Goal: Task Accomplishment & Management: Manage account settings

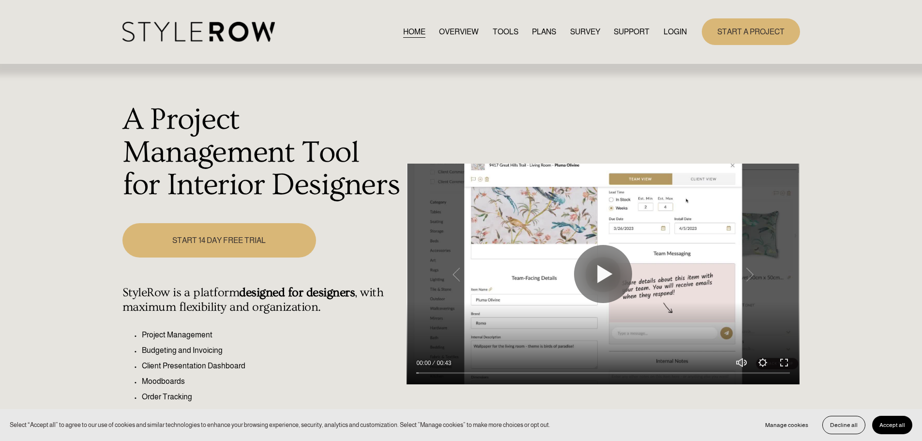
click at [669, 34] on link "LOGIN" at bounding box center [675, 31] width 23 height 13
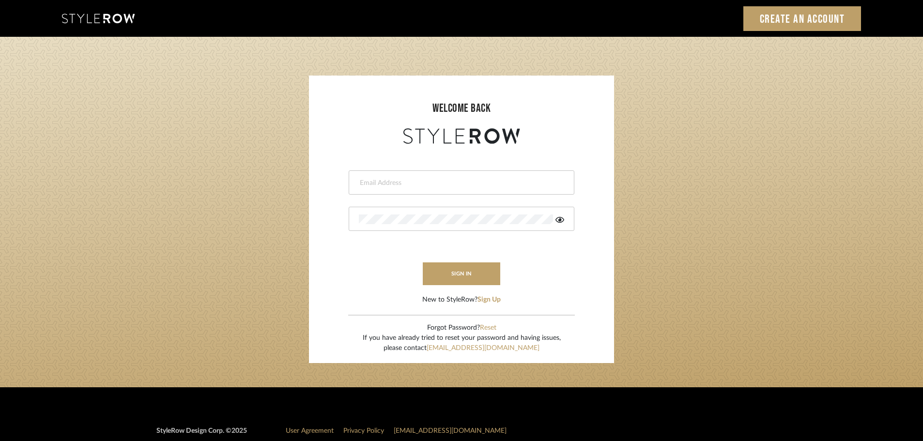
click at [474, 181] on input "email" at bounding box center [460, 183] width 203 height 10
click at [471, 184] on input "email" at bounding box center [453, 183] width 189 height 10
click at [521, 60] on login-page "welcome back hec This field is required This field is required sign in New to S…" at bounding box center [461, 212] width 923 height 351
click at [490, 184] on input "hec" at bounding box center [453, 183] width 189 height 10
type input "hector@khrystentaylor.com"
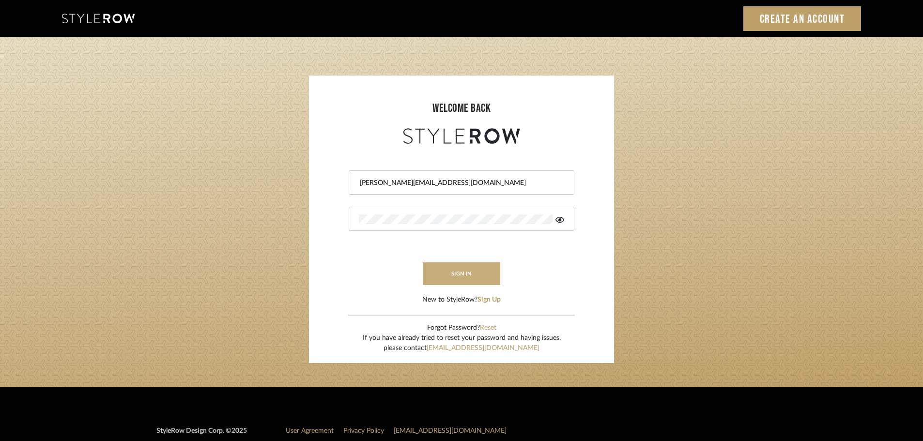
click at [469, 273] on button "sign in" at bounding box center [461, 273] width 77 height 23
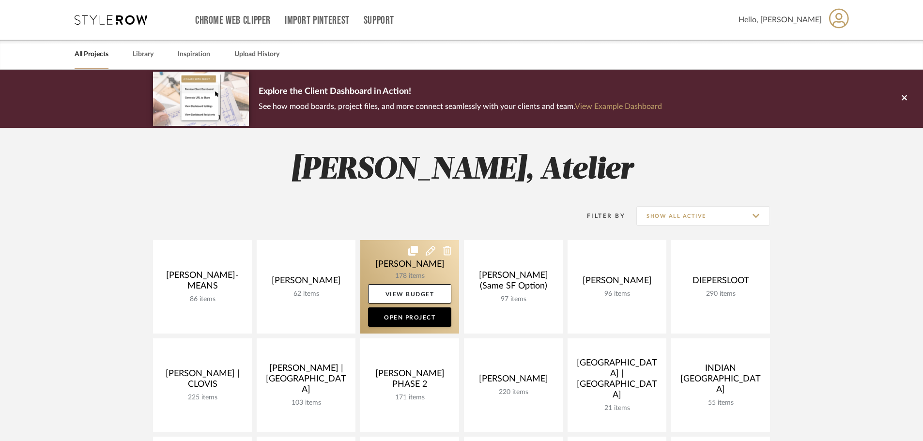
click at [423, 260] on link at bounding box center [409, 286] width 99 height 93
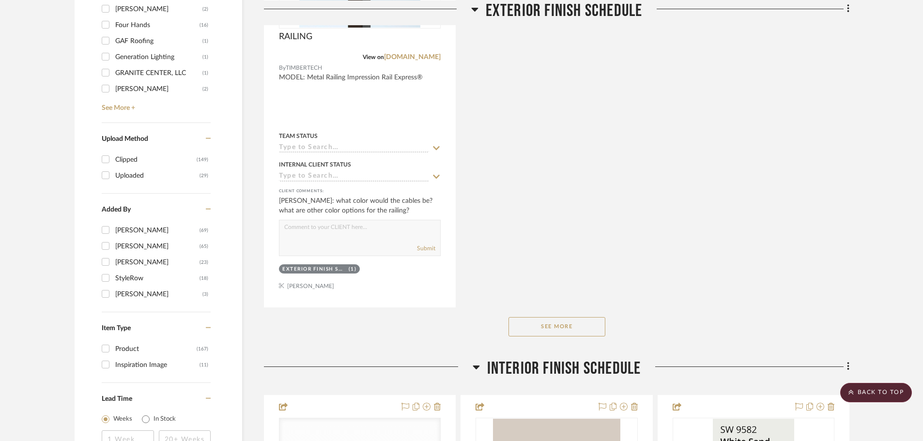
scroll to position [1356, 0]
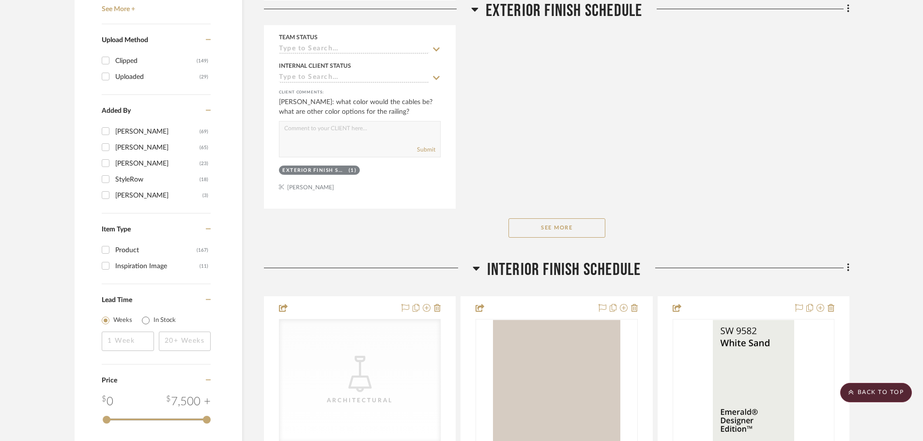
click at [573, 226] on button "See More" at bounding box center [556, 227] width 97 height 19
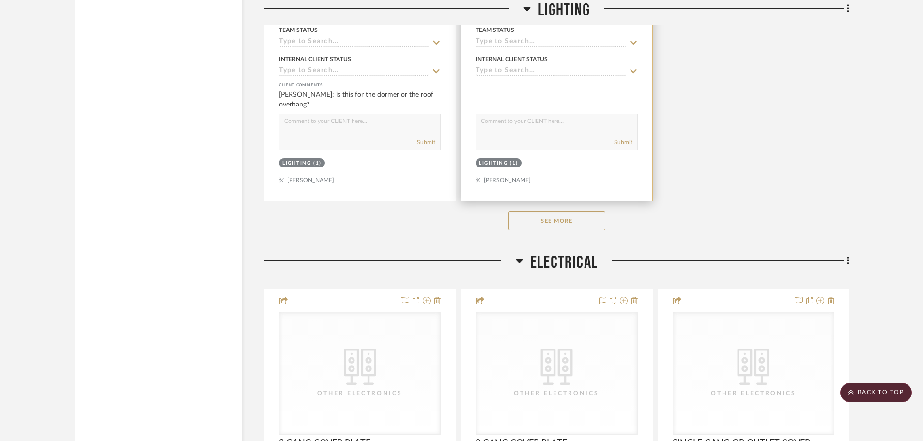
scroll to position [4164, 0]
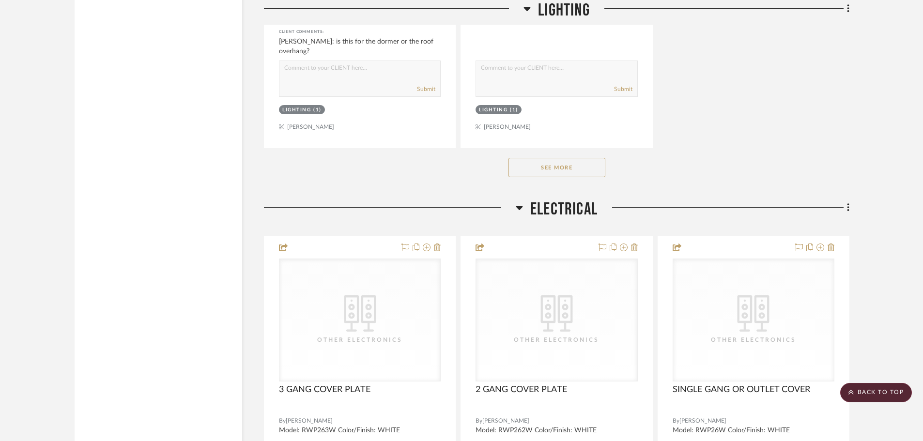
click at [582, 168] on button "See More" at bounding box center [556, 167] width 97 height 19
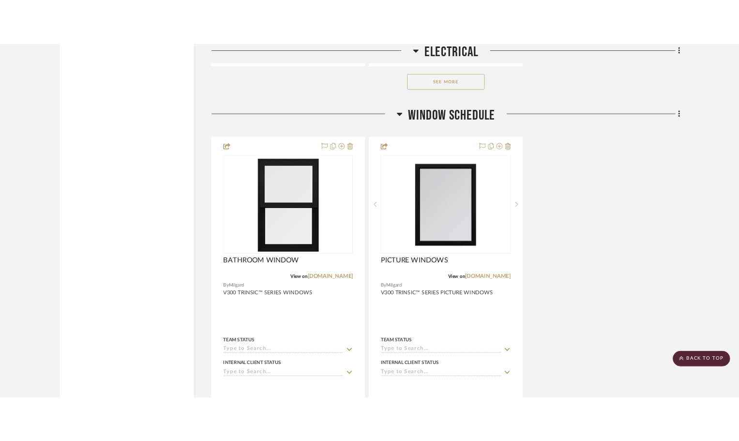
scroll to position [5617, 0]
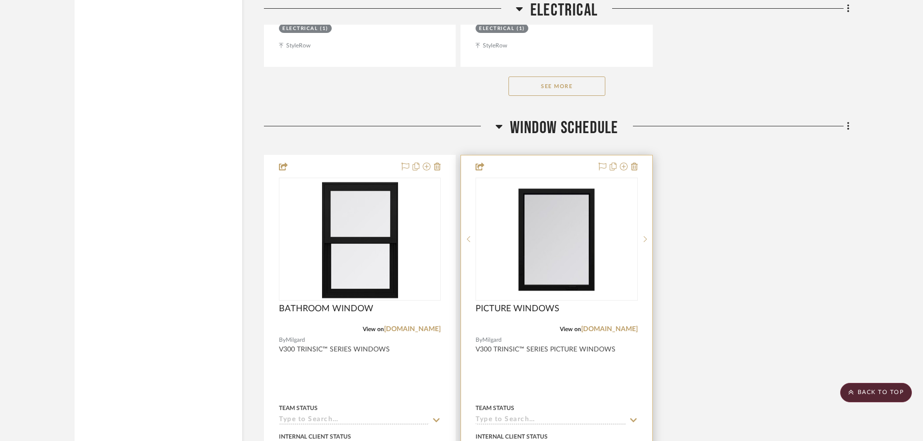
click at [606, 322] on div "PICTURE WINDOWS" at bounding box center [556, 314] width 162 height 21
click at [606, 330] on link "[DOMAIN_NAME]" at bounding box center [609, 329] width 57 height 7
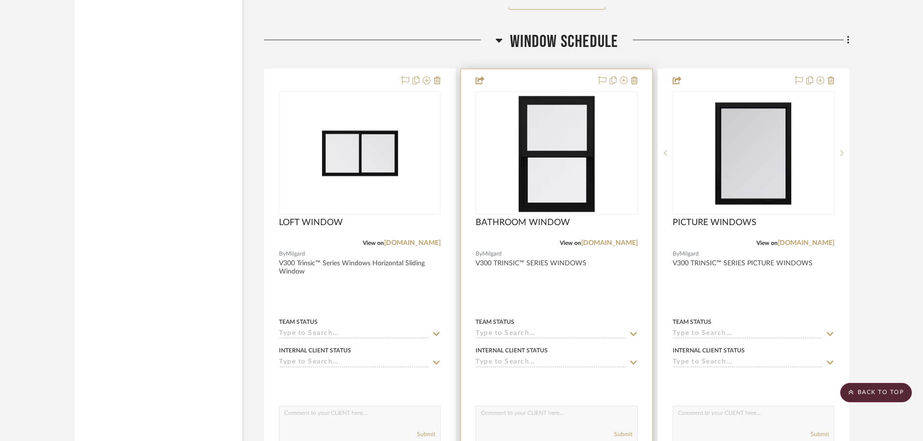
scroll to position [5714, 0]
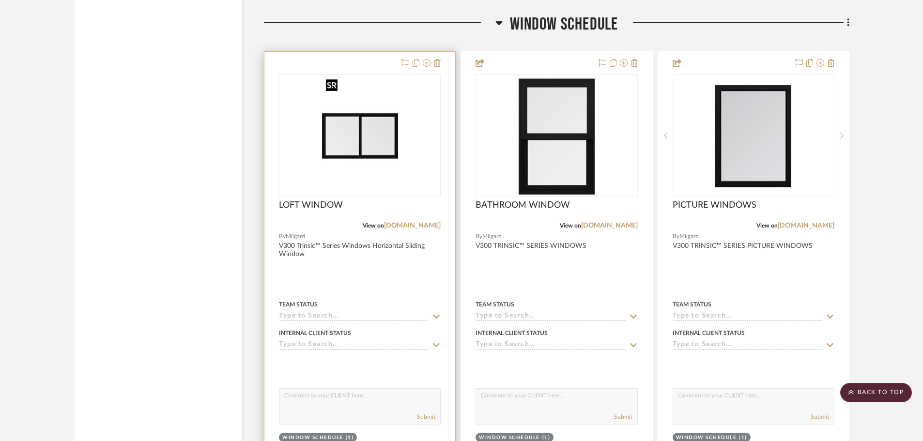
click at [0, 0] on img at bounding box center [0, 0] width 0 height 0
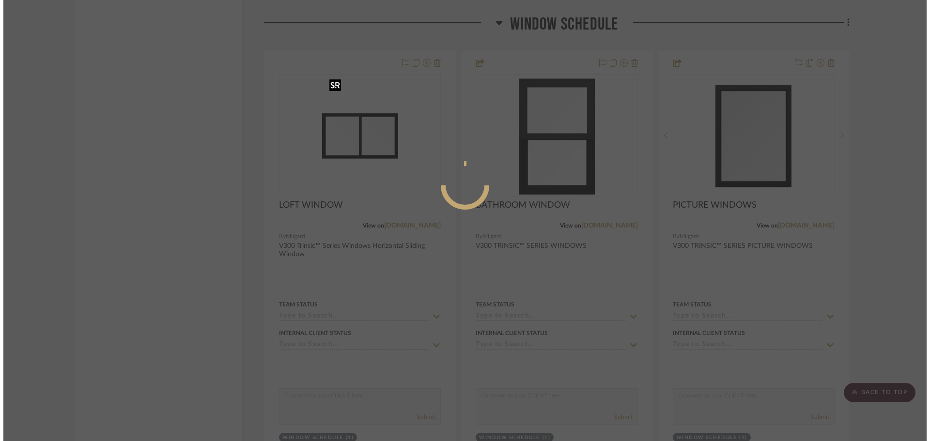
scroll to position [0, 0]
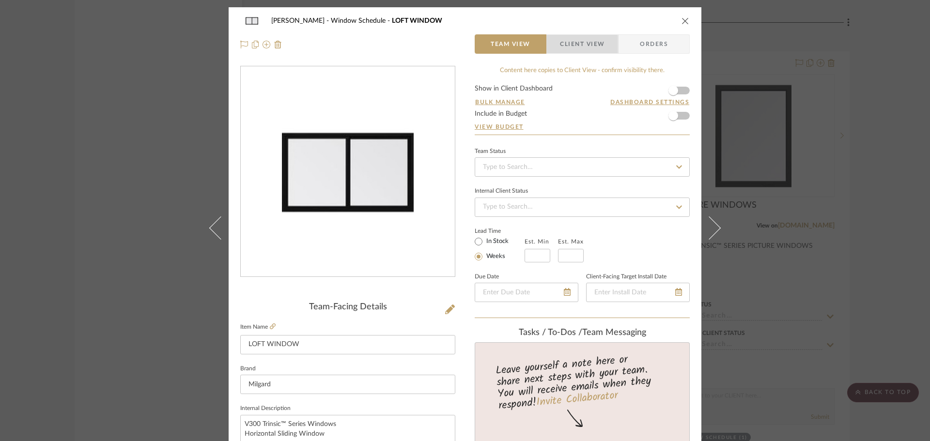
click at [575, 49] on span "Client View" at bounding box center [582, 43] width 45 height 19
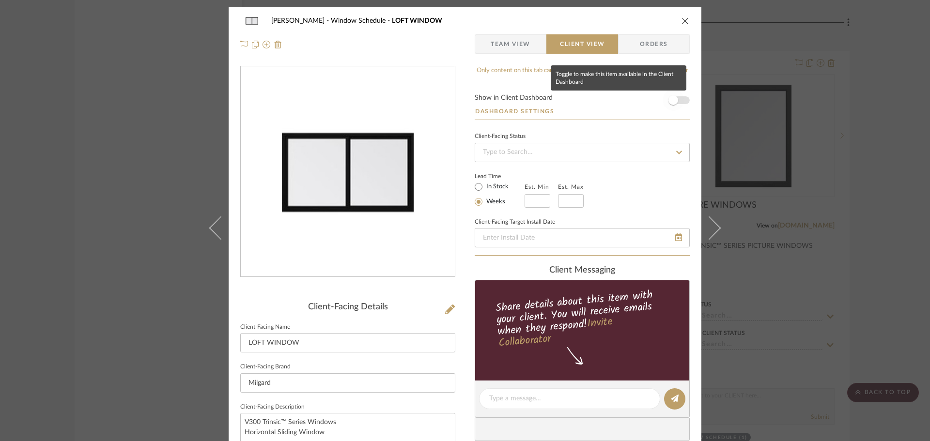
click at [674, 98] on span "button" at bounding box center [673, 100] width 10 height 10
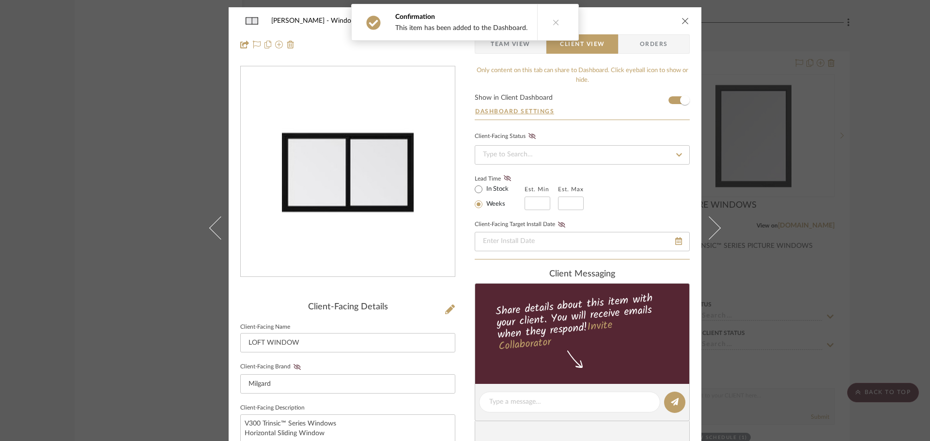
click at [682, 20] on icon "close" at bounding box center [685, 21] width 8 height 8
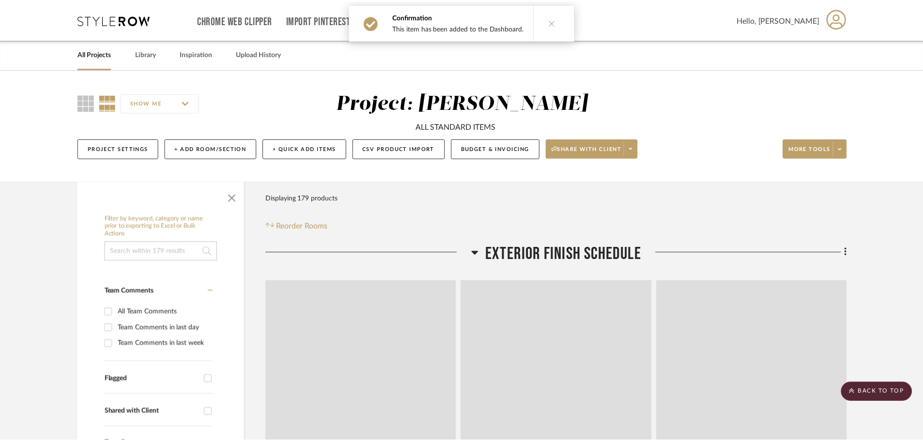
scroll to position [5714, 0]
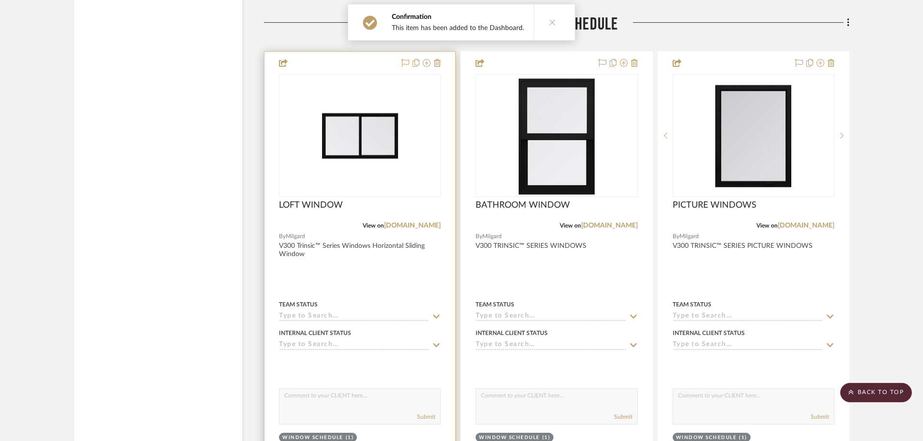
click at [408, 162] on div "0" at bounding box center [359, 136] width 161 height 122
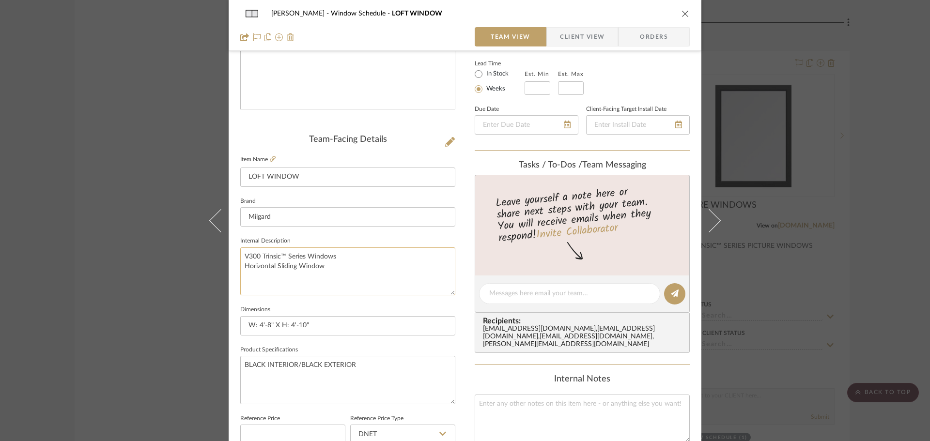
scroll to position [145, 0]
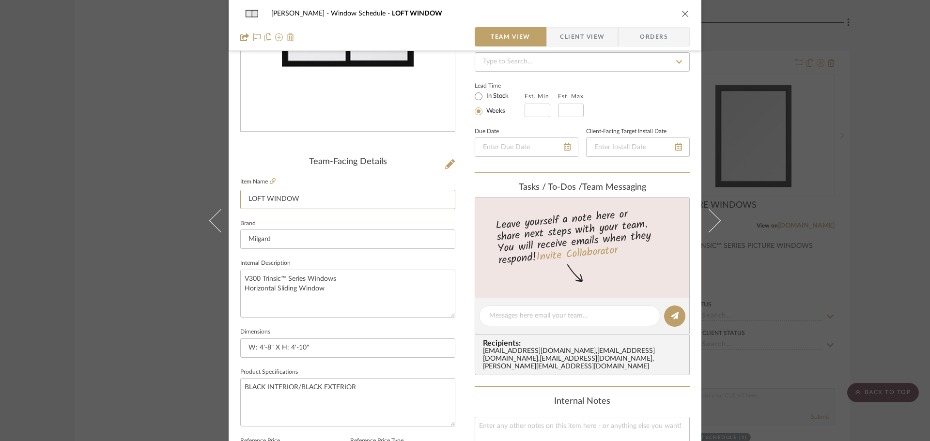
drag, startPoint x: 317, startPoint y: 197, endPoint x: 174, endPoint y: 201, distance: 143.4
click at [176, 201] on div "[PERSON_NAME] Window Schedule LOFT WINDOW Team View Client View Orders Team-Fac…" at bounding box center [465, 220] width 930 height 441
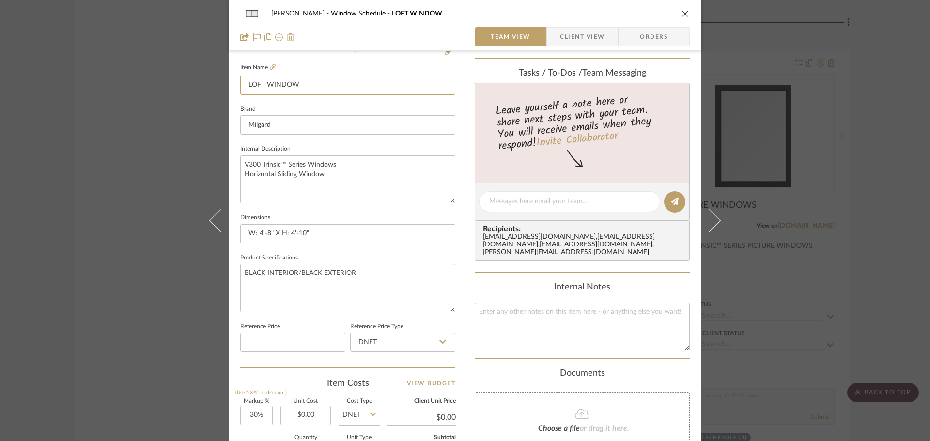
scroll to position [291, 0]
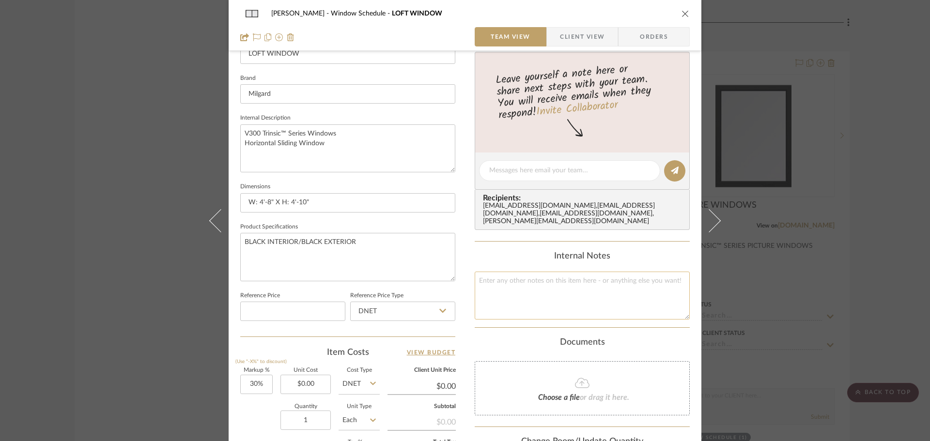
click at [527, 272] on textarea at bounding box center [582, 296] width 215 height 48
paste textarea "LOFT WINDOW"
type textarea "LOFT WINDOW"
click at [398, 249] on textarea "BLACK INTERIOR/BLACK EXTERIOR" at bounding box center [347, 257] width 215 height 48
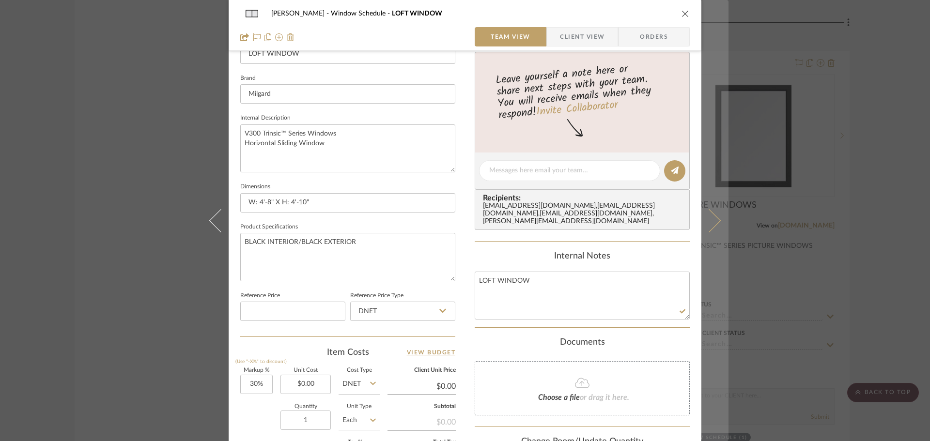
click at [719, 221] on button at bounding box center [714, 220] width 27 height 441
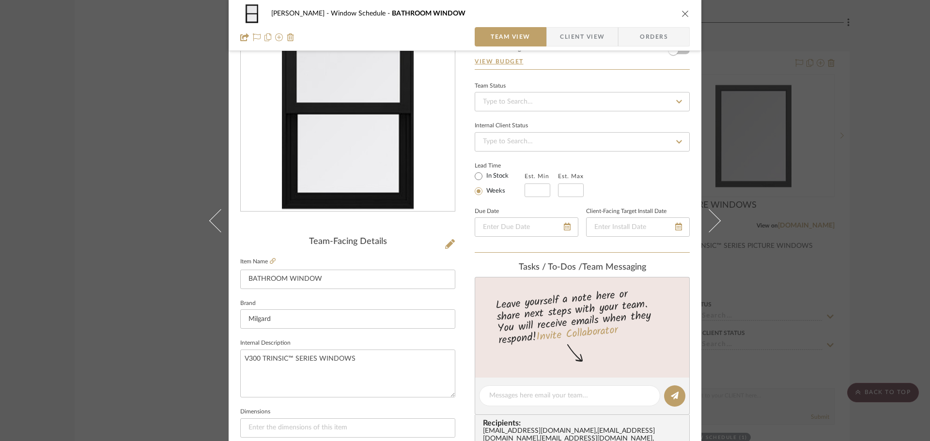
scroll to position [145, 0]
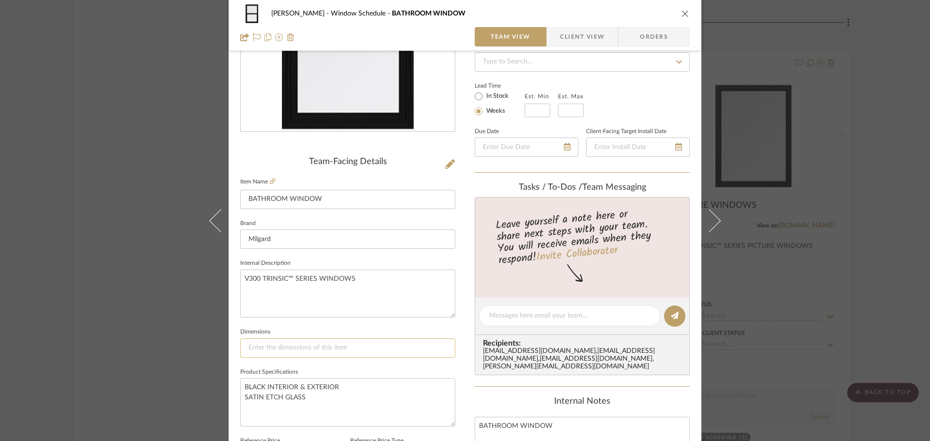
click at [251, 348] on input at bounding box center [347, 347] width 215 height 19
type input "W: 2'-8" X"
click at [304, 347] on input "W: 2'-8" X" at bounding box center [347, 347] width 215 height 19
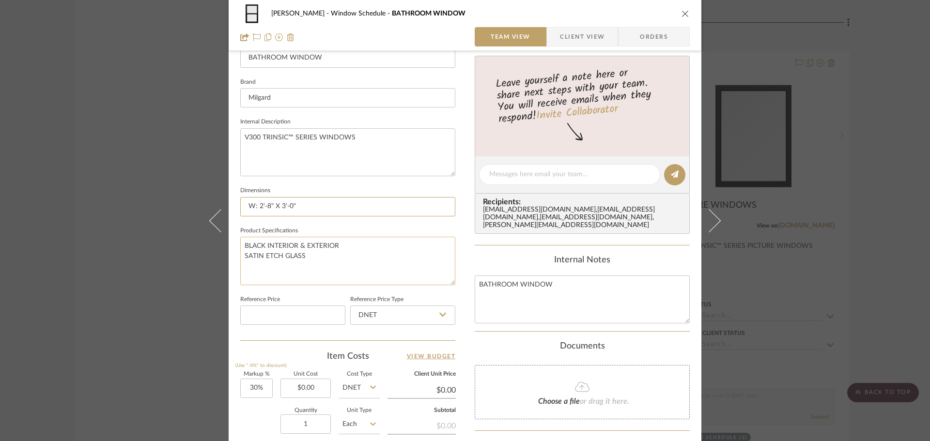
scroll to position [291, 0]
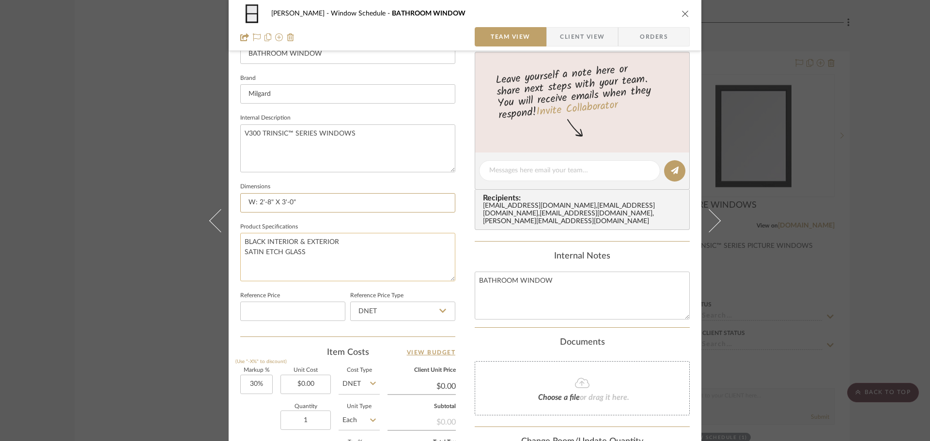
type input "W: 2'-8" X 3'-0""
click at [401, 242] on textarea "BLACK INTERIOR & EXTERIOR SATIN ETCH GLASS" at bounding box center [347, 257] width 215 height 48
click at [304, 243] on textarea "BLACK INTERIOR & EXTERIOR SATIN ETCH GLASS" at bounding box center [347, 257] width 215 height 48
click at [422, 267] on textarea "BLACK INTERIOR & EXTERIOR SATIN ETCH GLASS" at bounding box center [347, 257] width 215 height 48
click at [427, 216] on sr-form-field "Dimensions W: 2'-8" X 3'-0"" at bounding box center [347, 200] width 215 height 40
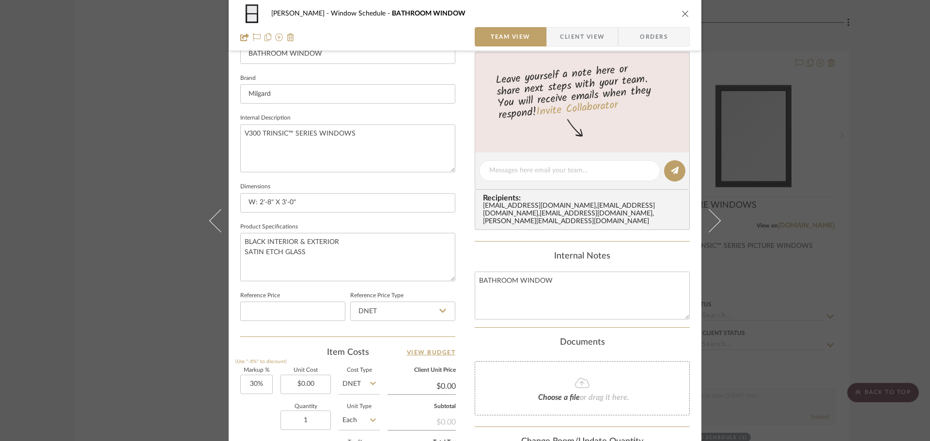
click at [681, 14] on icon "close" at bounding box center [685, 14] width 8 height 8
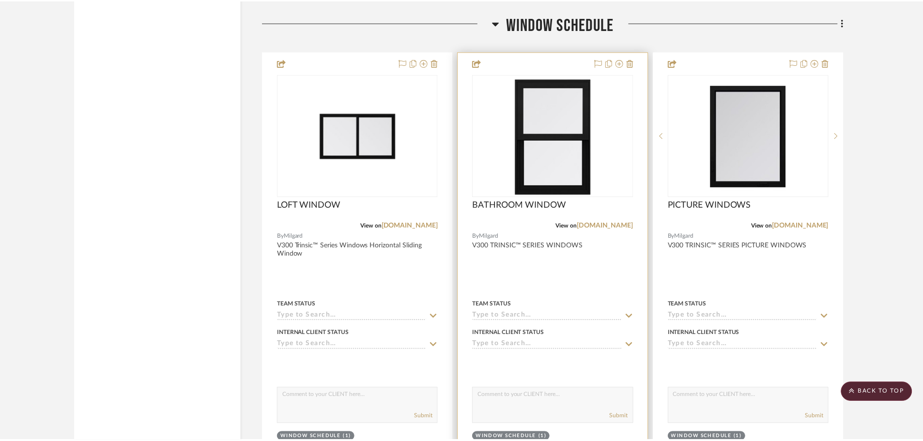
scroll to position [5714, 0]
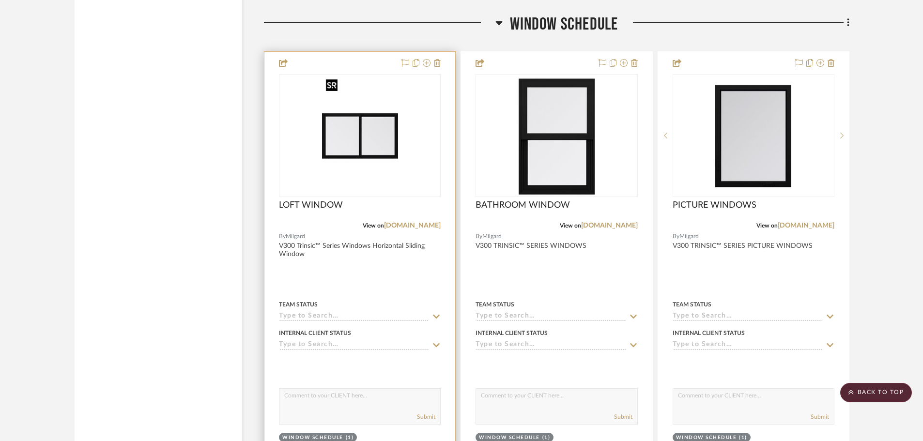
click at [354, 185] on img "0" at bounding box center [360, 135] width 76 height 121
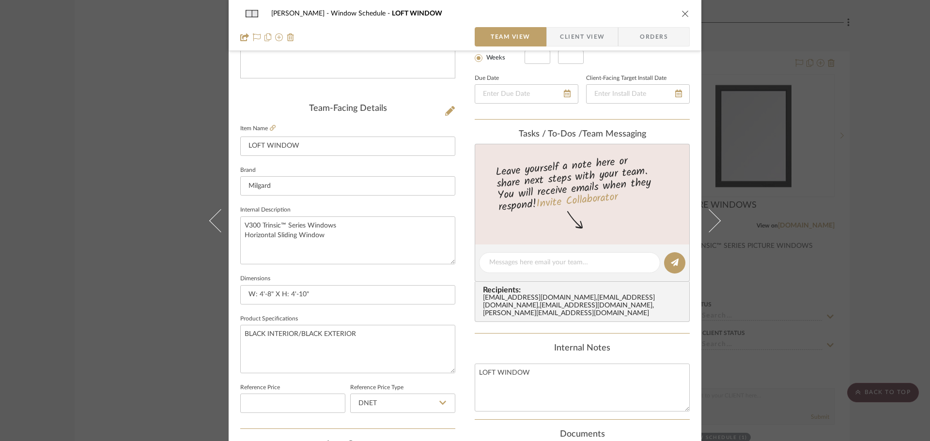
scroll to position [242, 0]
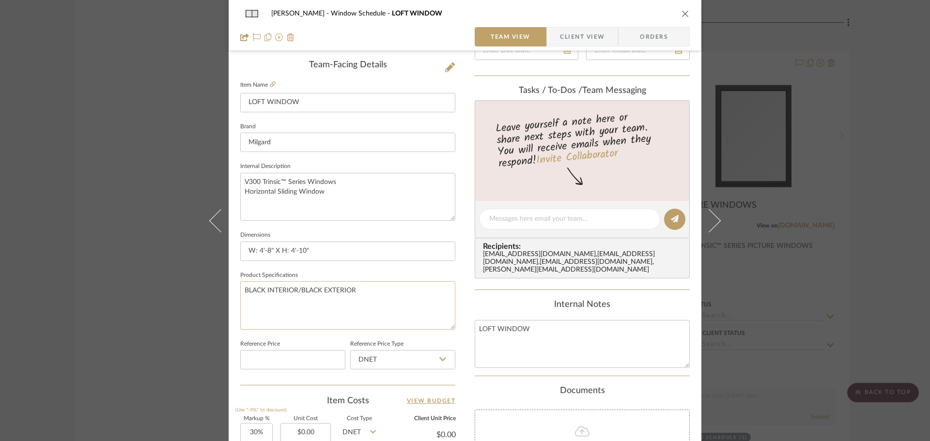
click at [300, 287] on textarea "BLACK INTERIOR/BLACK EXTERIOR" at bounding box center [347, 305] width 215 height 48
click at [380, 296] on textarea "BLACK INTERIOR & BLACK EXTERIOR" at bounding box center [347, 305] width 215 height 48
click at [324, 293] on textarea "BLACK INTERIOR & BLACK EXTERIOR" at bounding box center [347, 305] width 215 height 48
click at [344, 282] on textarea "BLACK INTERIOR & EXTERIOR" at bounding box center [347, 305] width 215 height 48
type textarea "BLACK INTERIOR & EXTERIOR"
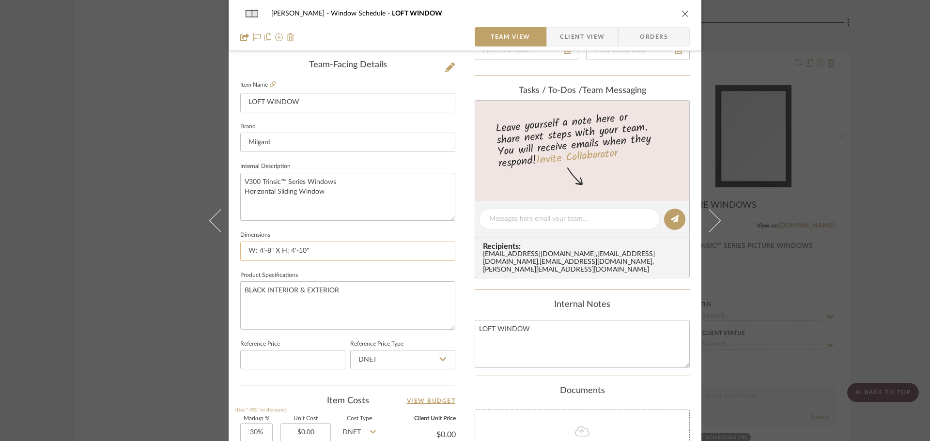
click at [375, 254] on input "W: 4'-8" X H: 4'-10"" at bounding box center [347, 251] width 215 height 19
click at [683, 13] on div "[PERSON_NAME] Window Schedule LOFT WINDOW Team View Client View Orders" at bounding box center [465, 25] width 473 height 51
click at [683, 13] on icon "close" at bounding box center [685, 14] width 8 height 8
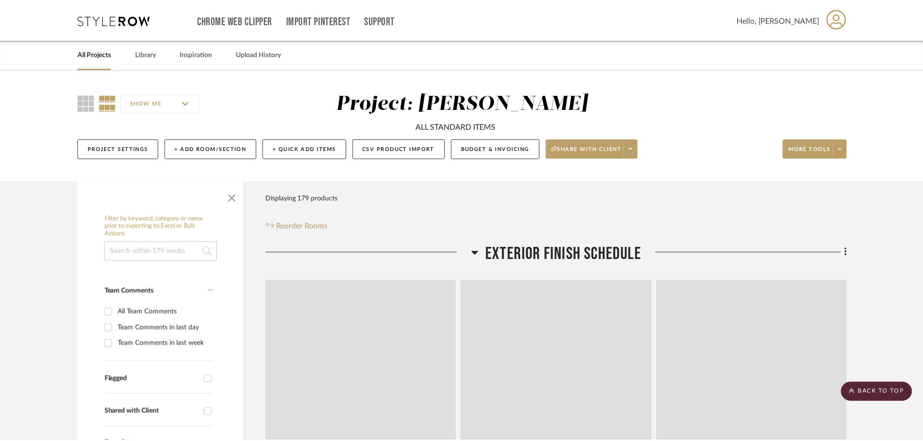
scroll to position [5714, 0]
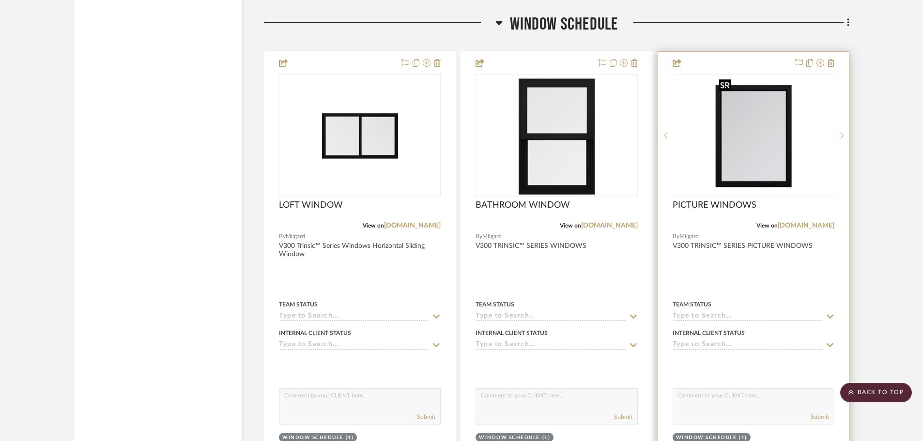
click at [0, 0] on img at bounding box center [0, 0] width 0 height 0
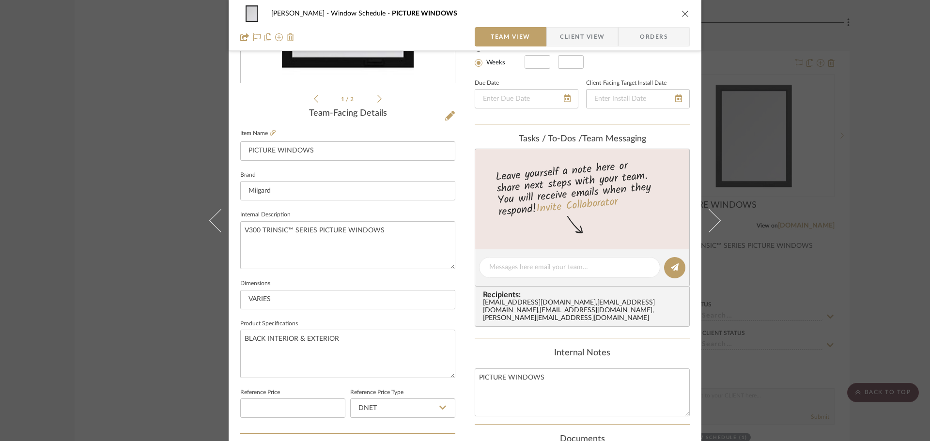
scroll to position [242, 0]
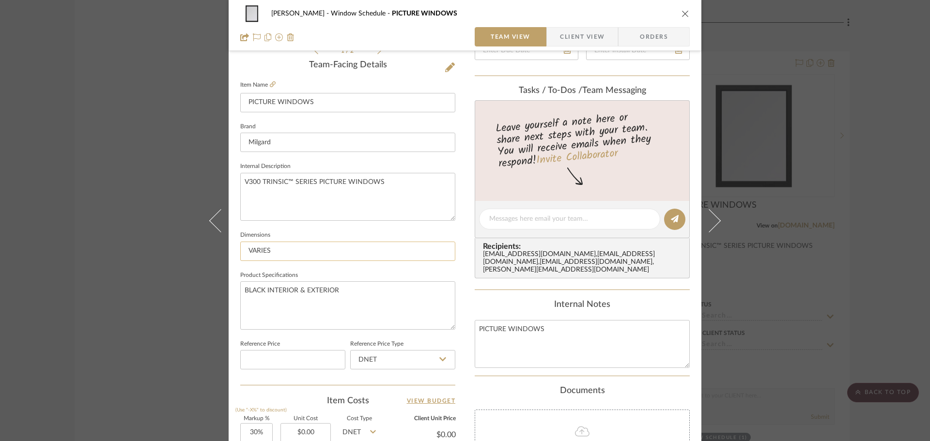
click at [296, 256] on input "VARIES" at bounding box center [347, 251] width 215 height 19
drag, startPoint x: 284, startPoint y: 251, endPoint x: 192, endPoint y: 254, distance: 91.5
click at [192, 254] on div "[PERSON_NAME] Window Schedule PICTURE WINDOWS Team View Client View Orders 1 / …" at bounding box center [465, 220] width 930 height 441
type input "W: 4'-8" X"
type input "W: 4'-8" X 6'-5""
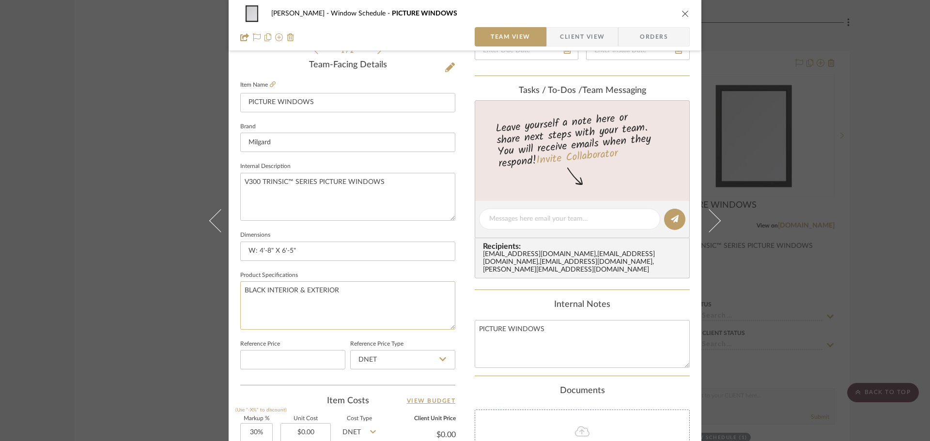
click at [391, 298] on textarea "BLACK INTERIOR & EXTERIOR" at bounding box center [347, 305] width 215 height 48
click at [278, 250] on input "W: 4'-8" X 6'-5"" at bounding box center [347, 251] width 215 height 19
type input "W: 4'-8" X H: 6'-5""
click at [355, 313] on textarea "BLACK INTERIOR & EXTERIOR" at bounding box center [347, 305] width 215 height 48
click at [682, 17] on icon "close" at bounding box center [685, 14] width 8 height 8
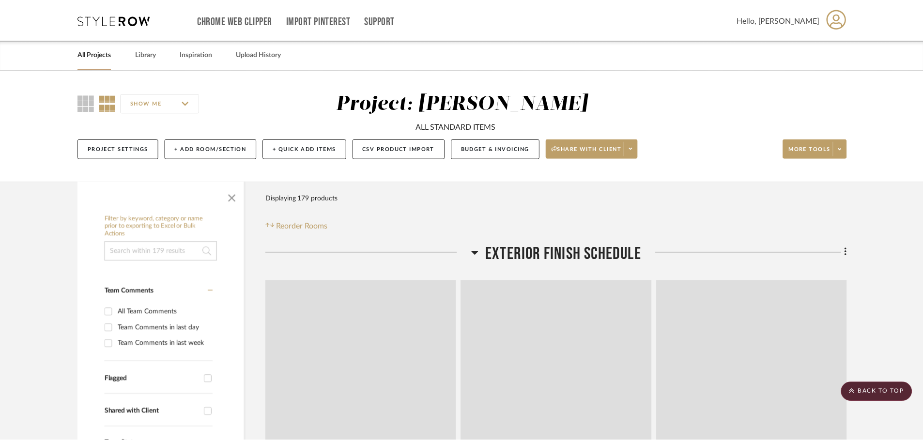
scroll to position [5714, 0]
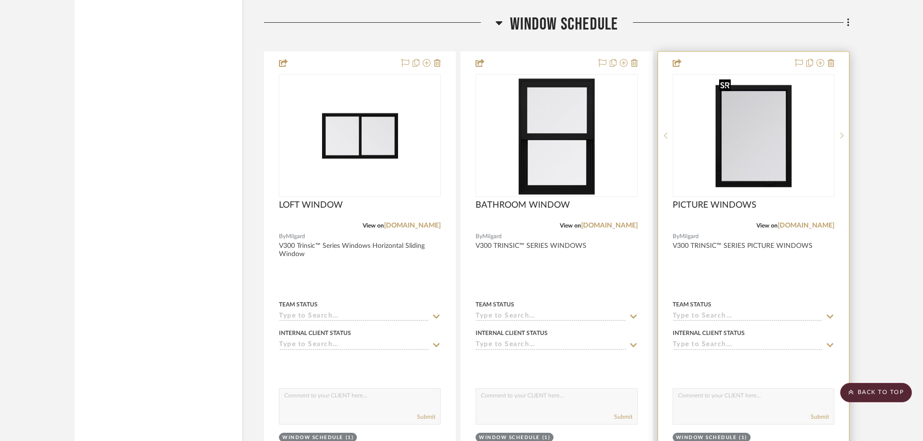
click at [725, 126] on img "0" at bounding box center [753, 135] width 76 height 121
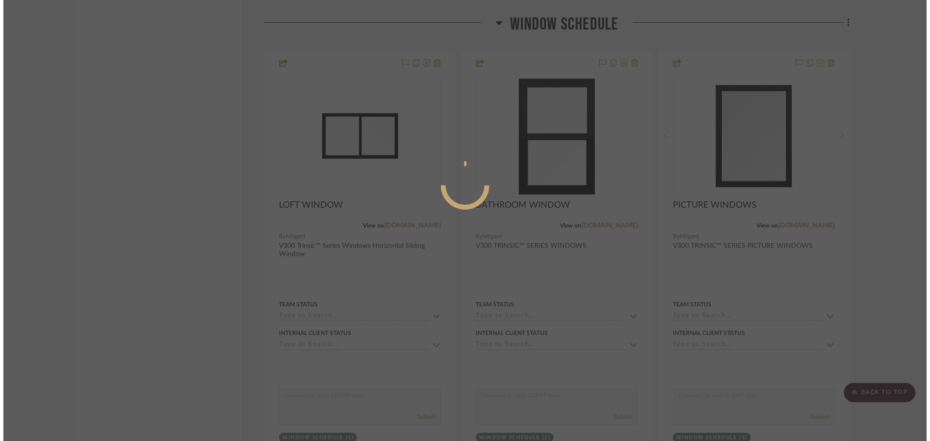
scroll to position [0, 0]
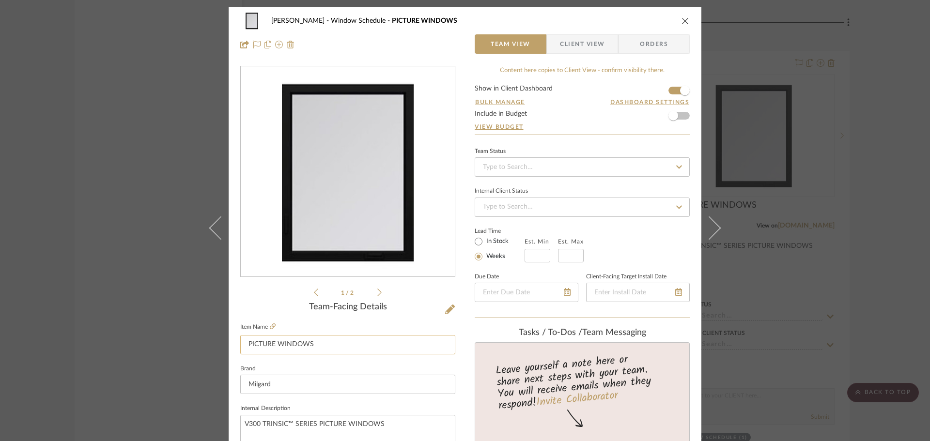
click at [314, 351] on input "PICTURE WINDOWS" at bounding box center [347, 344] width 215 height 19
type input "PICTURE WINDOW"
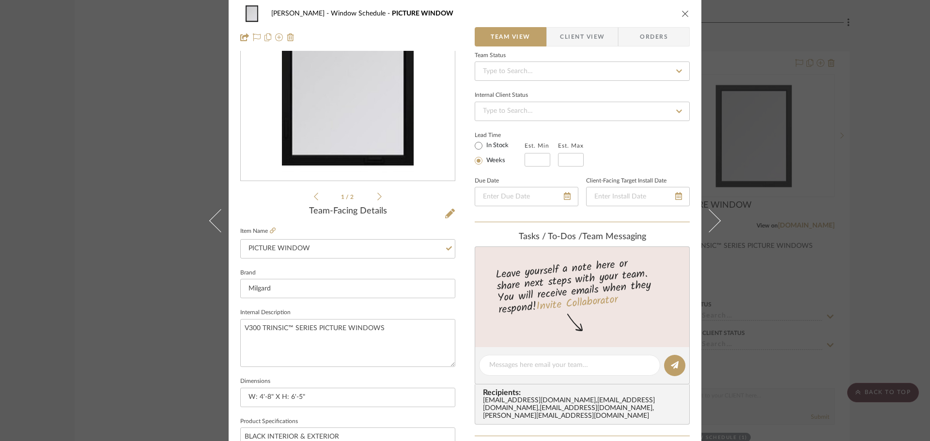
scroll to position [194, 0]
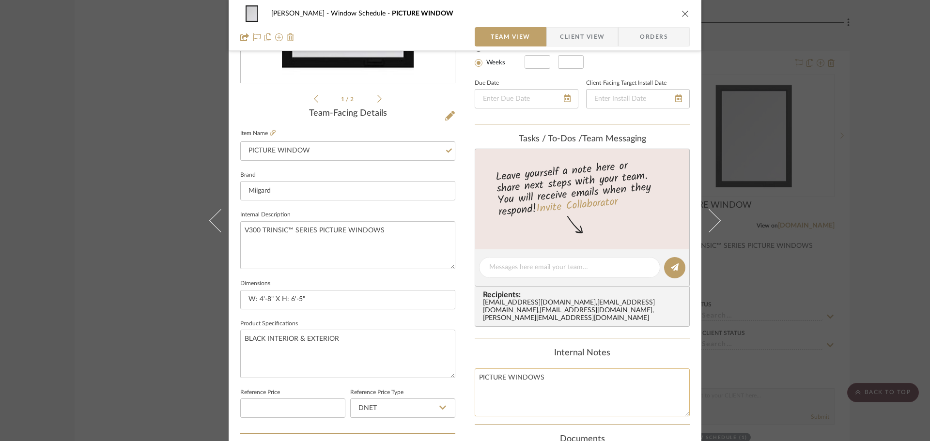
click at [545, 374] on textarea "PICTURE WINDOWS" at bounding box center [582, 392] width 215 height 48
type textarea "PICTURE WINDOW"
click at [602, 337] on div "Content here copies to Client View - confirm visibility there. Show in Client D…" at bounding box center [582, 270] width 215 height 797
click at [681, 13] on icon "close" at bounding box center [685, 14] width 8 height 8
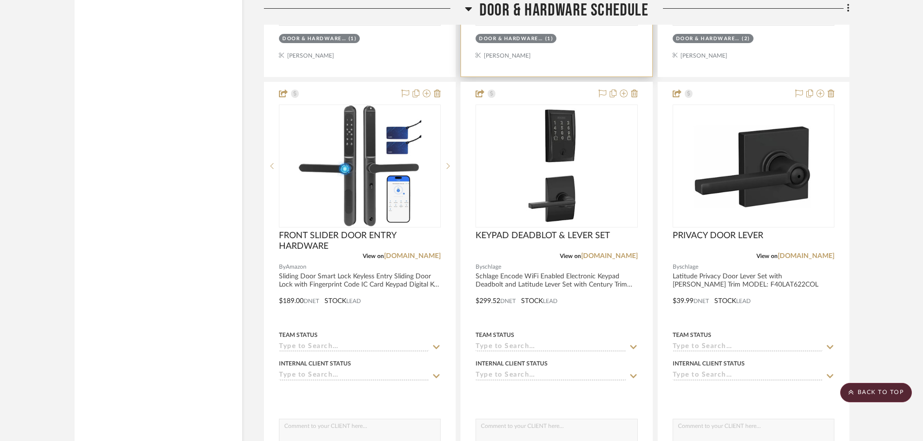
scroll to position [6585, 0]
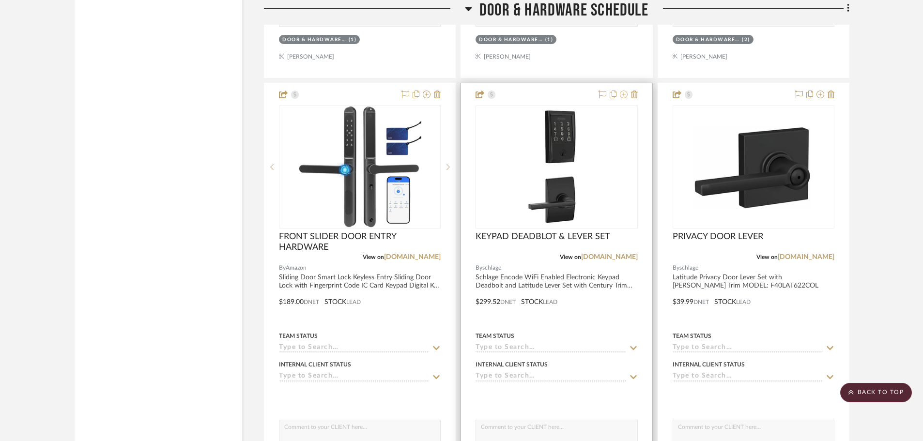
click at [622, 96] on icon at bounding box center [624, 95] width 8 height 8
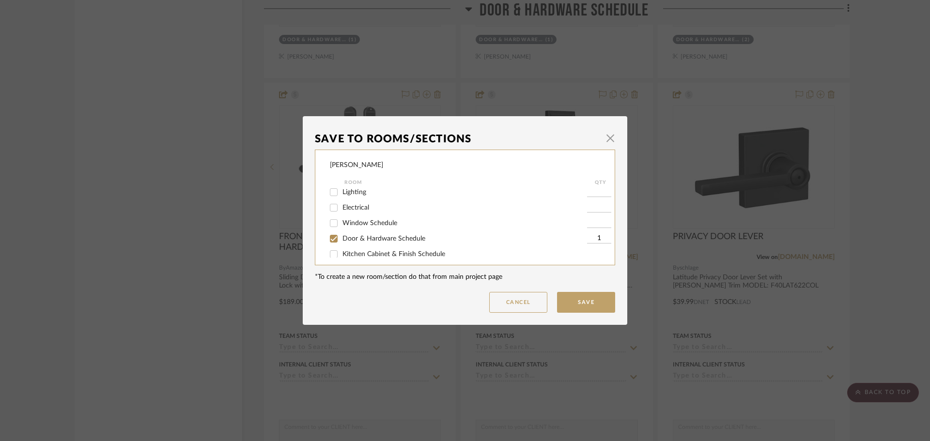
scroll to position [48, 0]
click at [333, 242] on input "Door & Hardware Schedule" at bounding box center [333, 240] width 15 height 15
checkbox input "false"
click at [583, 305] on button "Save" at bounding box center [586, 302] width 58 height 21
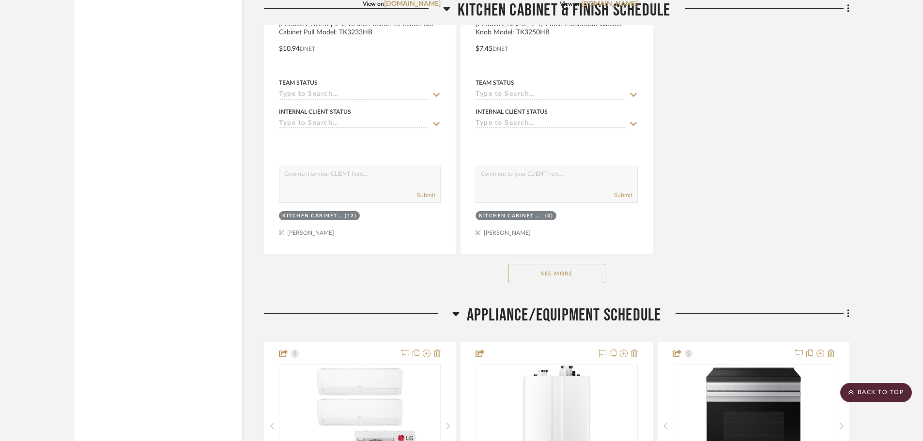
scroll to position [8232, 0]
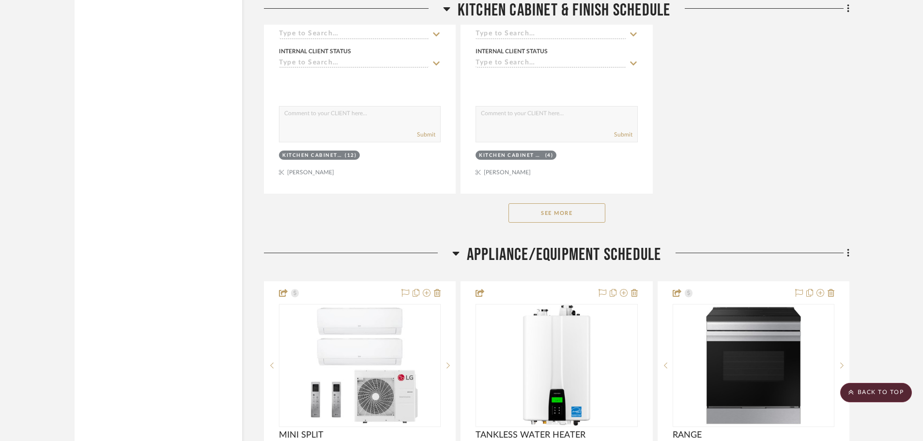
click at [551, 206] on button "See More" at bounding box center [556, 212] width 97 height 19
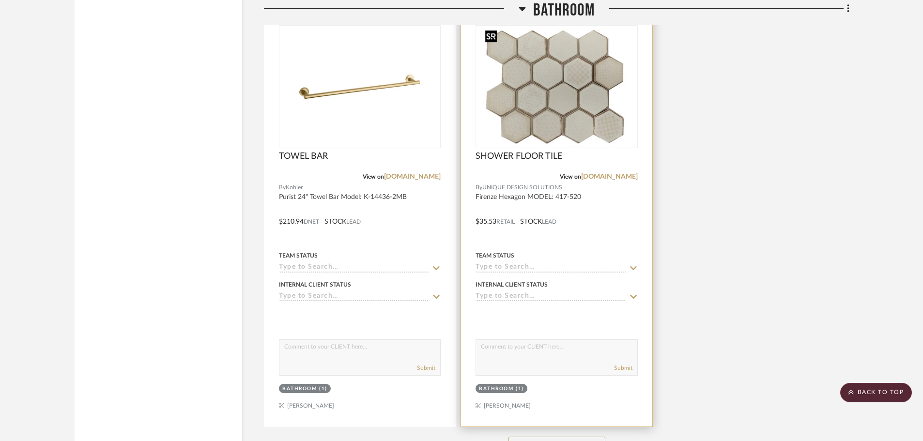
scroll to position [12541, 0]
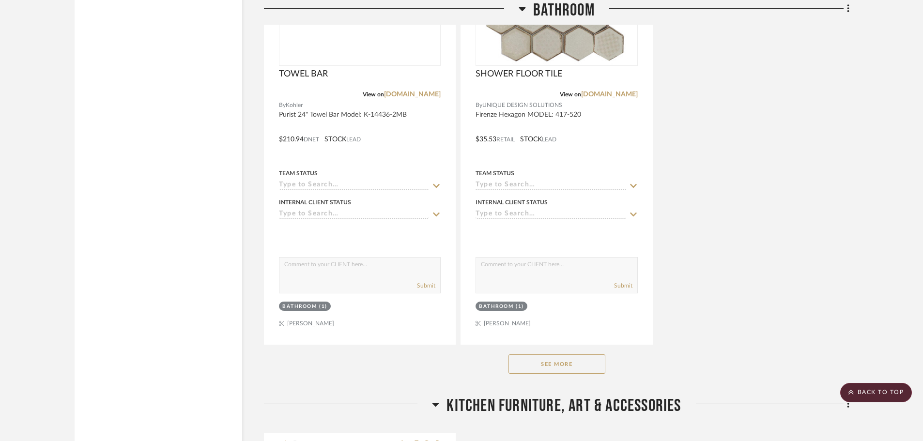
click at [558, 363] on button "See More" at bounding box center [556, 363] width 97 height 19
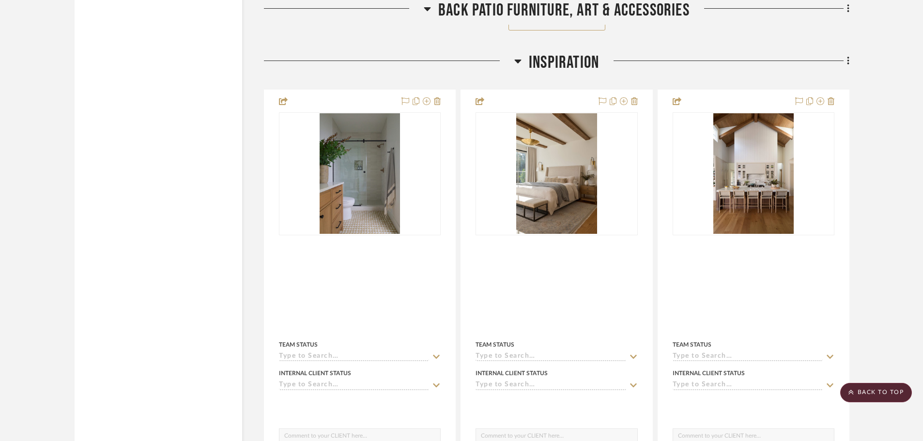
scroll to position [19708, 0]
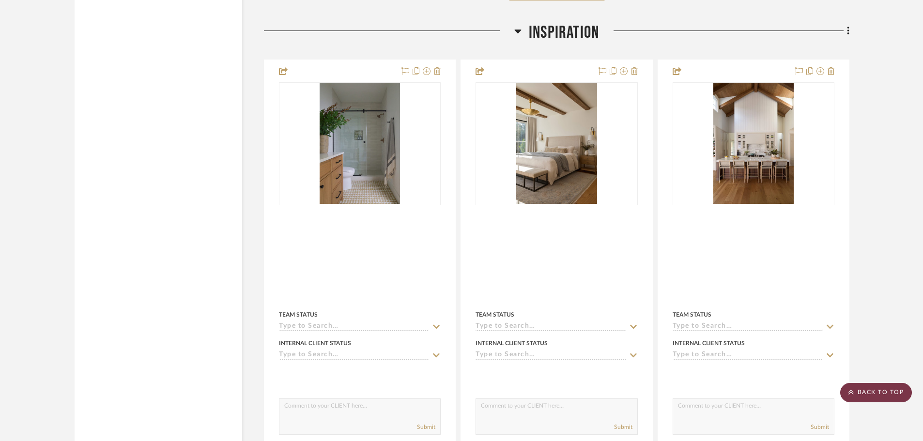
click at [746, 385] on scroll-to-top-button "BACK TO TOP" at bounding box center [876, 392] width 72 height 19
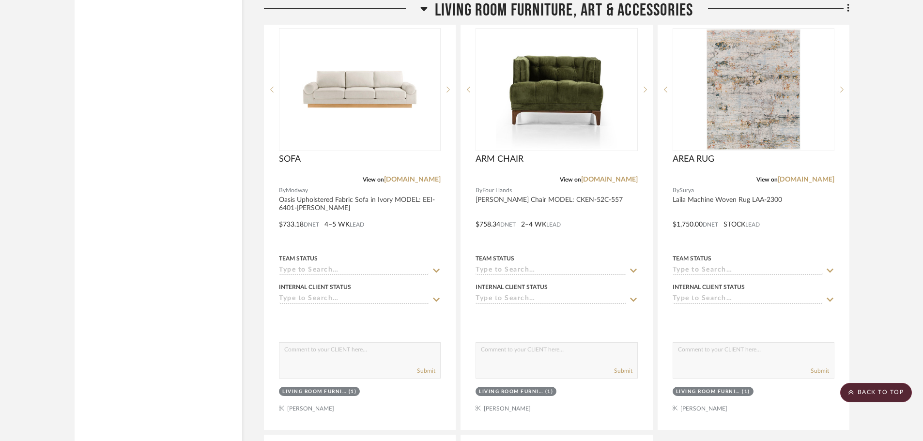
scroll to position [15301, 0]
